Goal: Complete application form

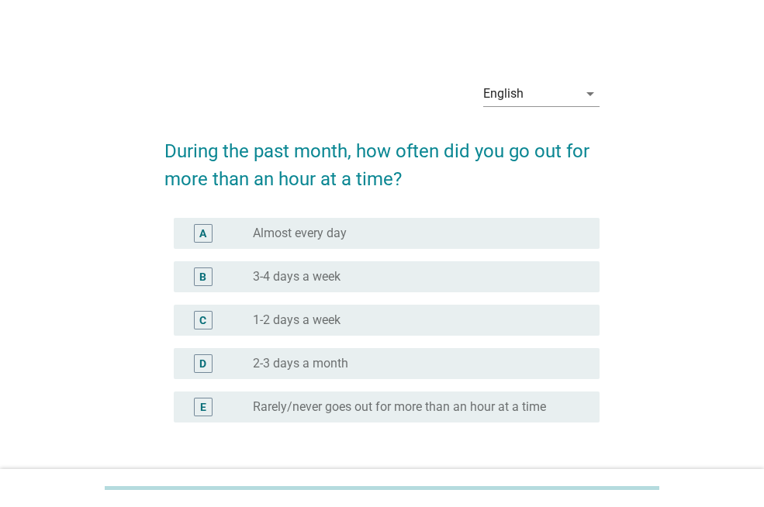
click at [427, 232] on div "radio_button_unchecked Almost every day" at bounding box center [414, 234] width 322 height 16
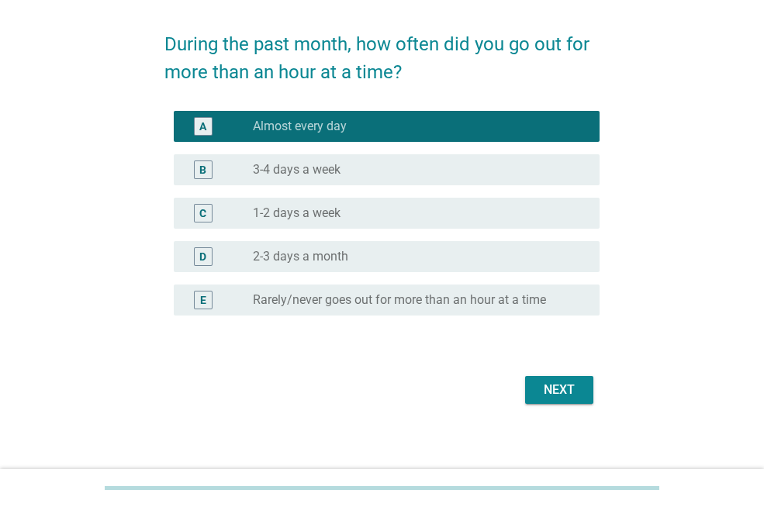
scroll to position [115, 0]
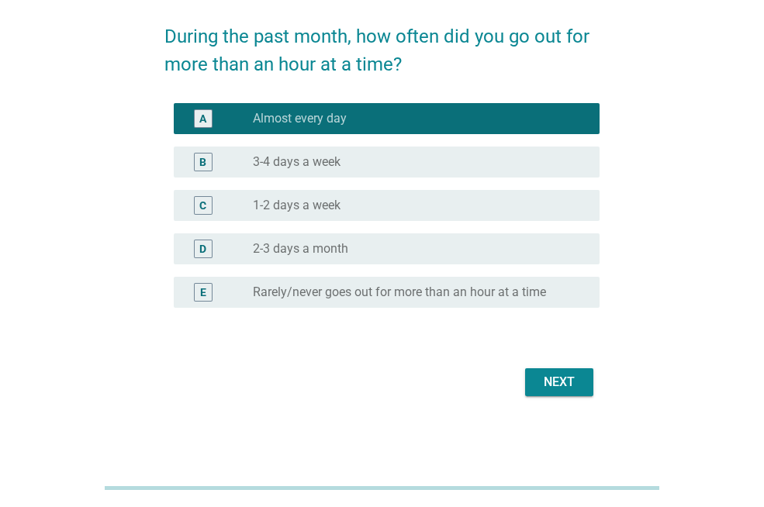
click at [576, 376] on div "Next" at bounding box center [559, 382] width 43 height 19
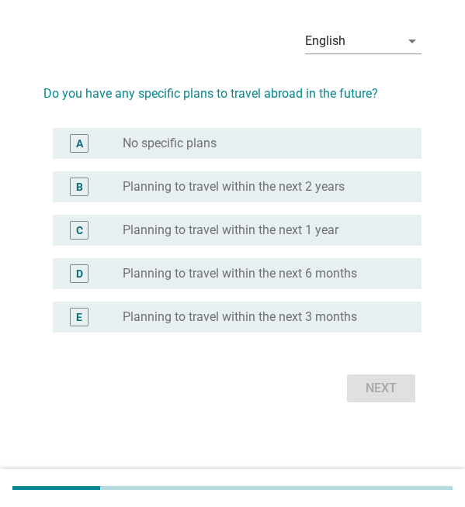
scroll to position [155, 0]
click at [293, 266] on label "Planning to travel within the next 6 months" at bounding box center [240, 274] width 234 height 16
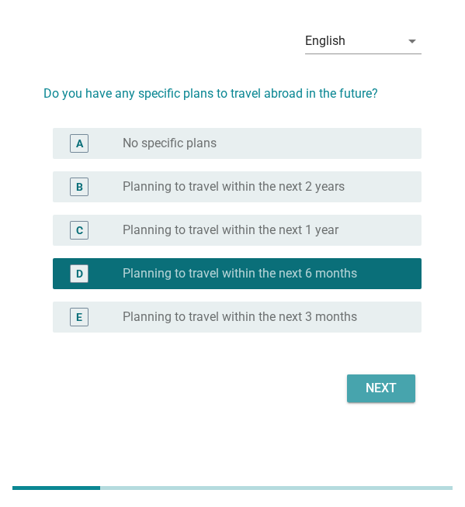
click at [359, 398] on div "Next" at bounding box center [380, 388] width 43 height 19
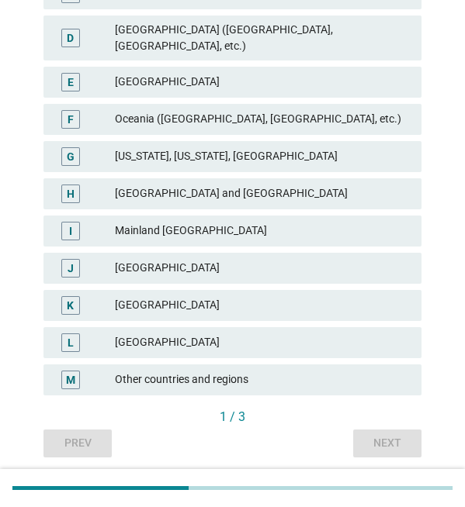
scroll to position [370, 0]
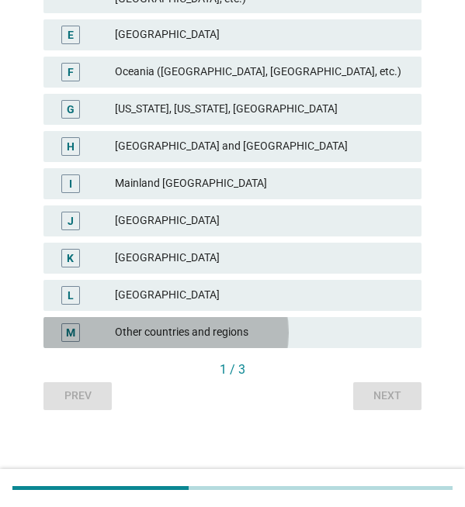
click at [277, 342] on div "Other countries and regions" at bounding box center [262, 333] width 294 height 19
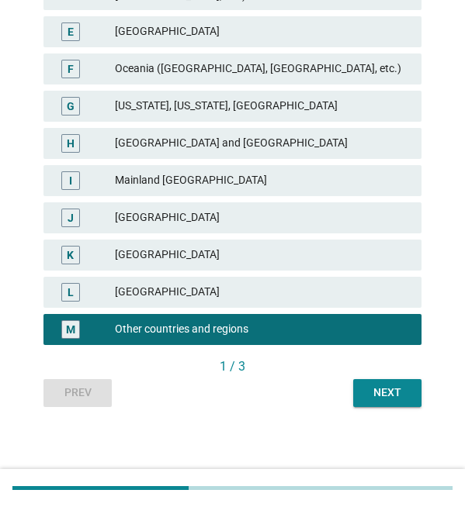
scroll to position [448, 0]
click at [365, 390] on div "Next" at bounding box center [386, 393] width 43 height 16
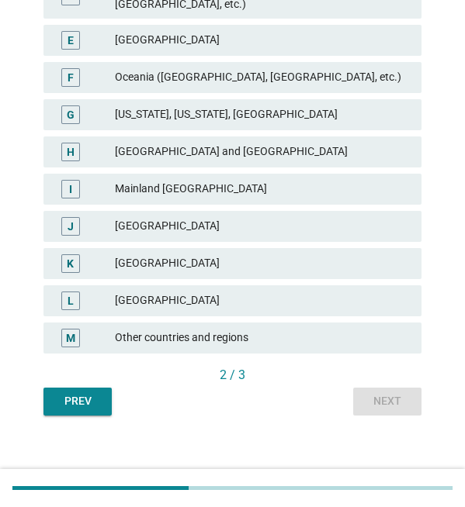
scroll to position [388, 0]
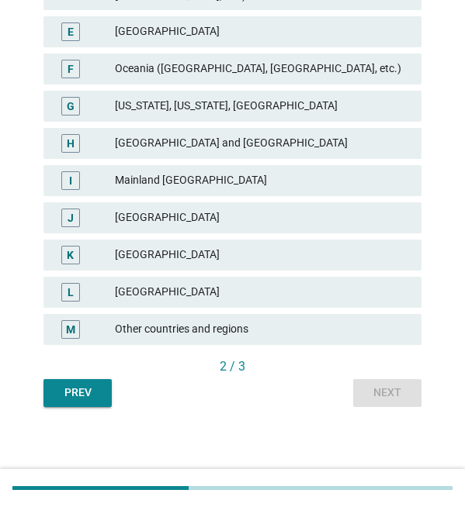
click at [273, 339] on div "Other countries and regions" at bounding box center [262, 329] width 294 height 19
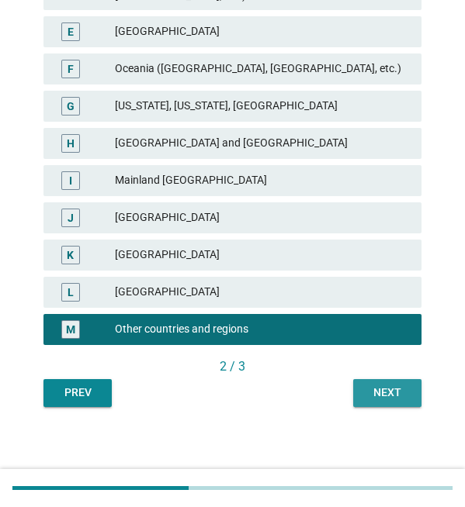
click at [365, 401] on div "Next" at bounding box center [386, 393] width 43 height 16
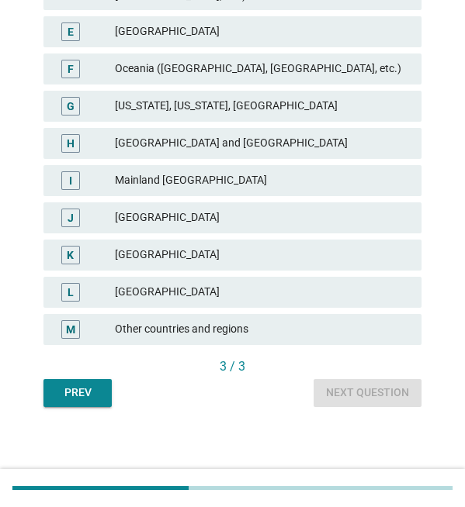
scroll to position [448, 0]
click at [271, 330] on div "Other countries and regions" at bounding box center [262, 329] width 294 height 19
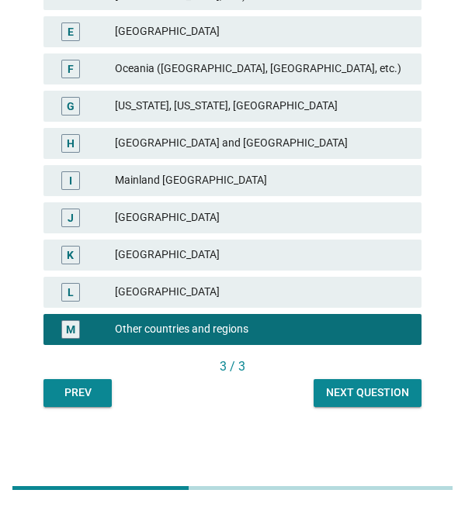
click at [326, 400] on div "Next question" at bounding box center [367, 393] width 83 height 16
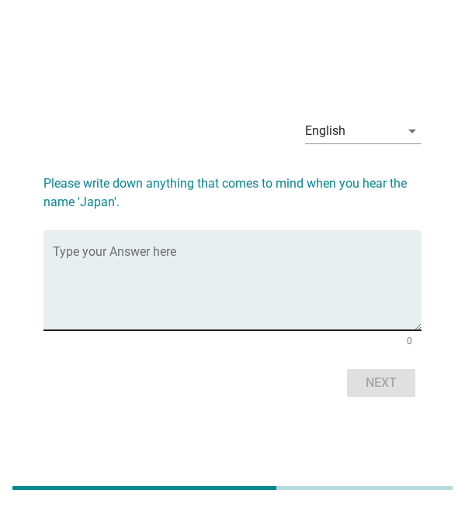
click at [261, 327] on textarea "Type your Answer here" at bounding box center [237, 289] width 369 height 81
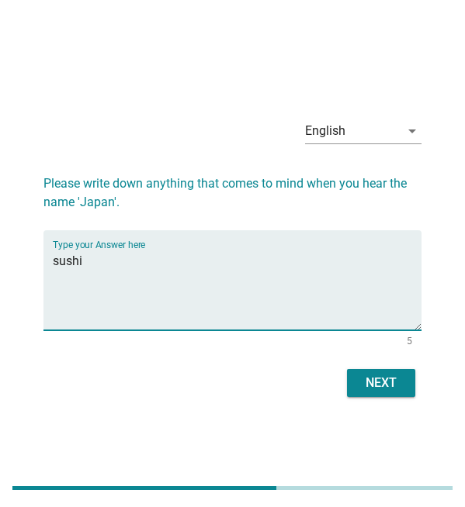
type textarea "sushi"
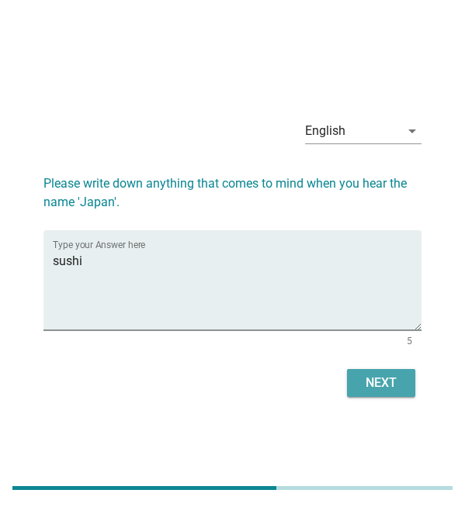
click at [359, 393] on div "Next" at bounding box center [380, 383] width 43 height 19
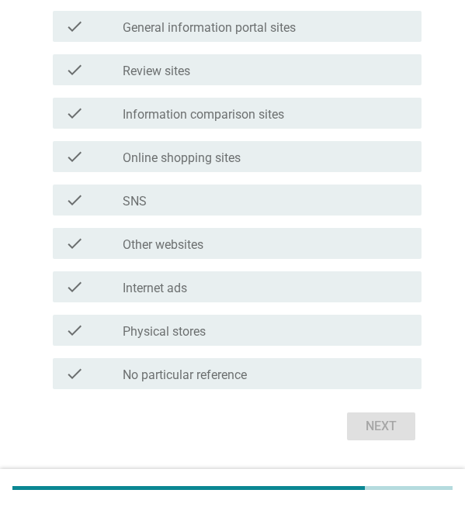
scroll to position [543, 0]
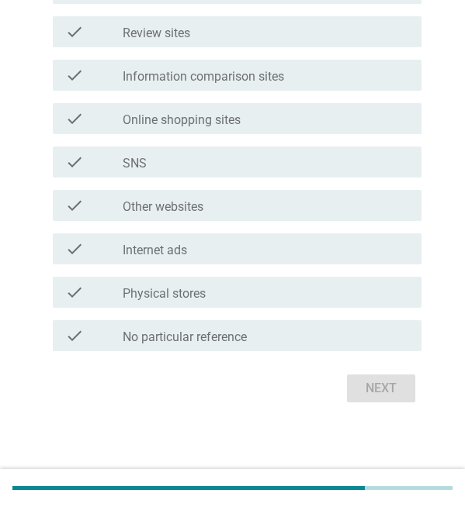
click at [273, 258] on div "check_box_outline_blank Internet ads" at bounding box center [266, 249] width 286 height 19
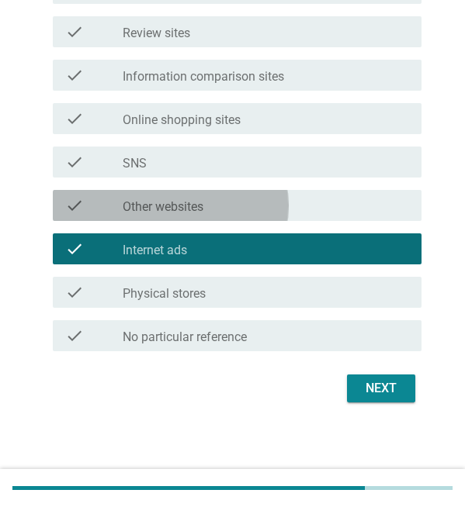
click at [264, 215] on div "check_box_outline_blank Other websites" at bounding box center [266, 205] width 286 height 19
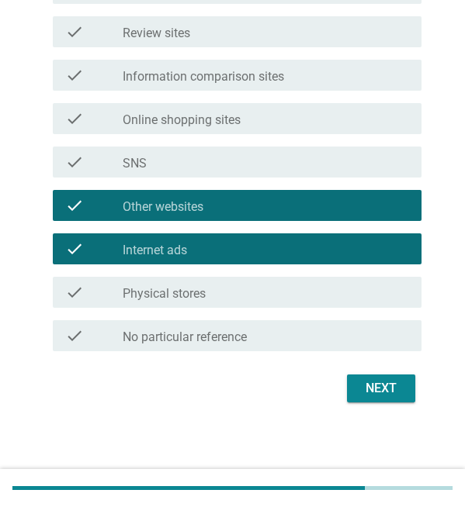
click at [359, 398] on div "Next" at bounding box center [380, 388] width 43 height 19
